Goal: Information Seeking & Learning: Stay updated

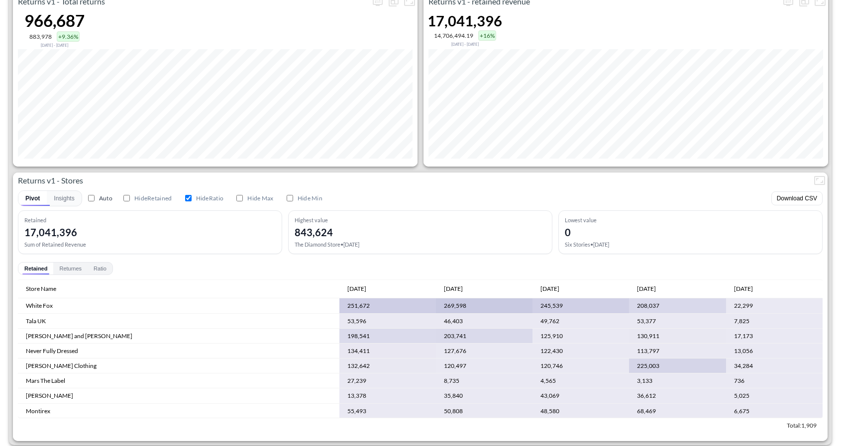
scroll to position [539, 0]
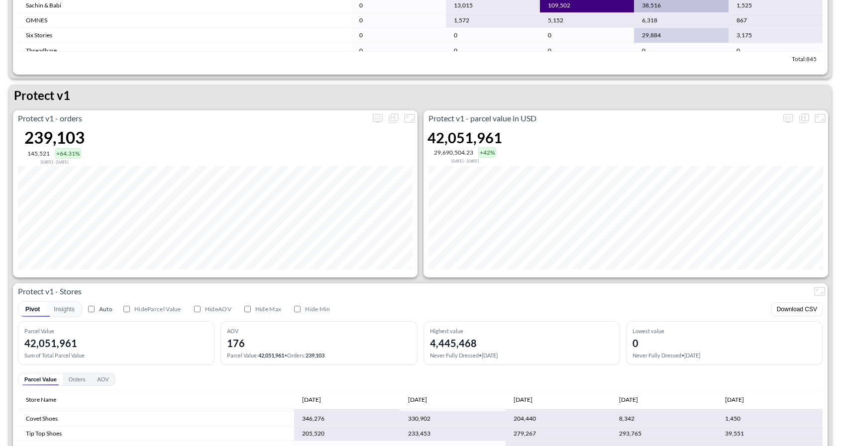
scroll to position [767, 0]
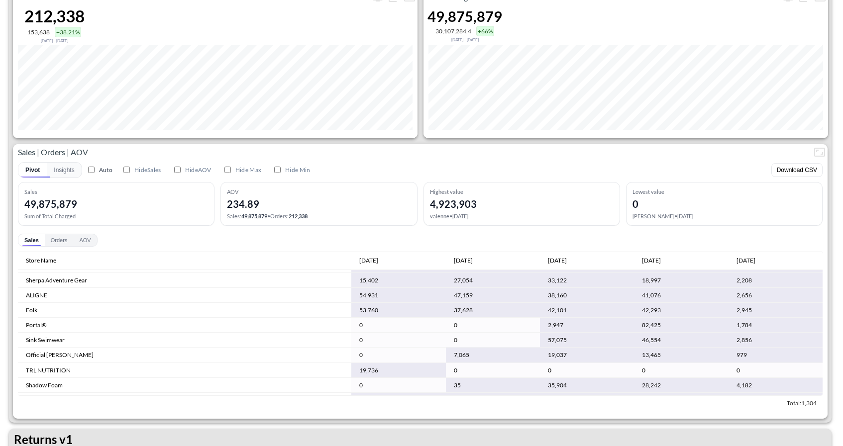
scroll to position [779, 0]
